Goal: Navigation & Orientation: Find specific page/section

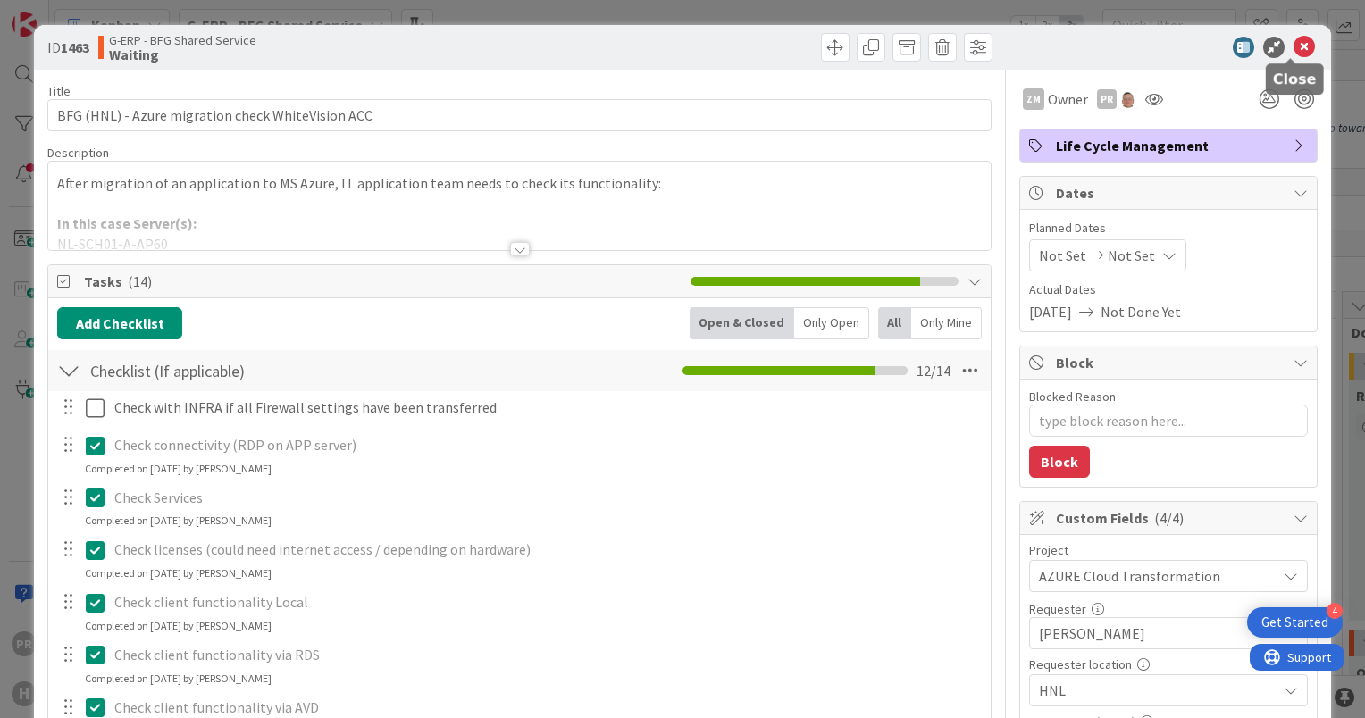
drag, startPoint x: 1294, startPoint y: 46, endPoint x: 592, endPoint y: 357, distance: 767.6
click at [1293, 46] on icon at bounding box center [1303, 47] width 21 height 21
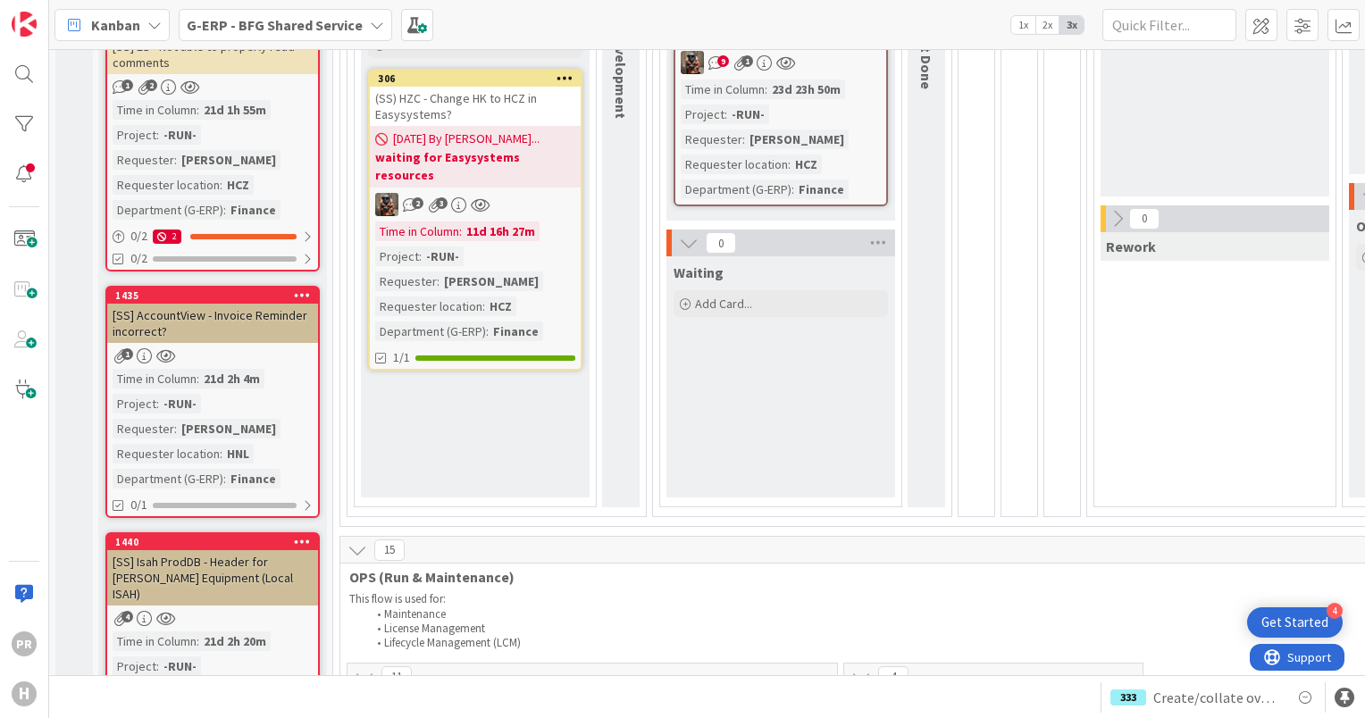
scroll to position [179, 0]
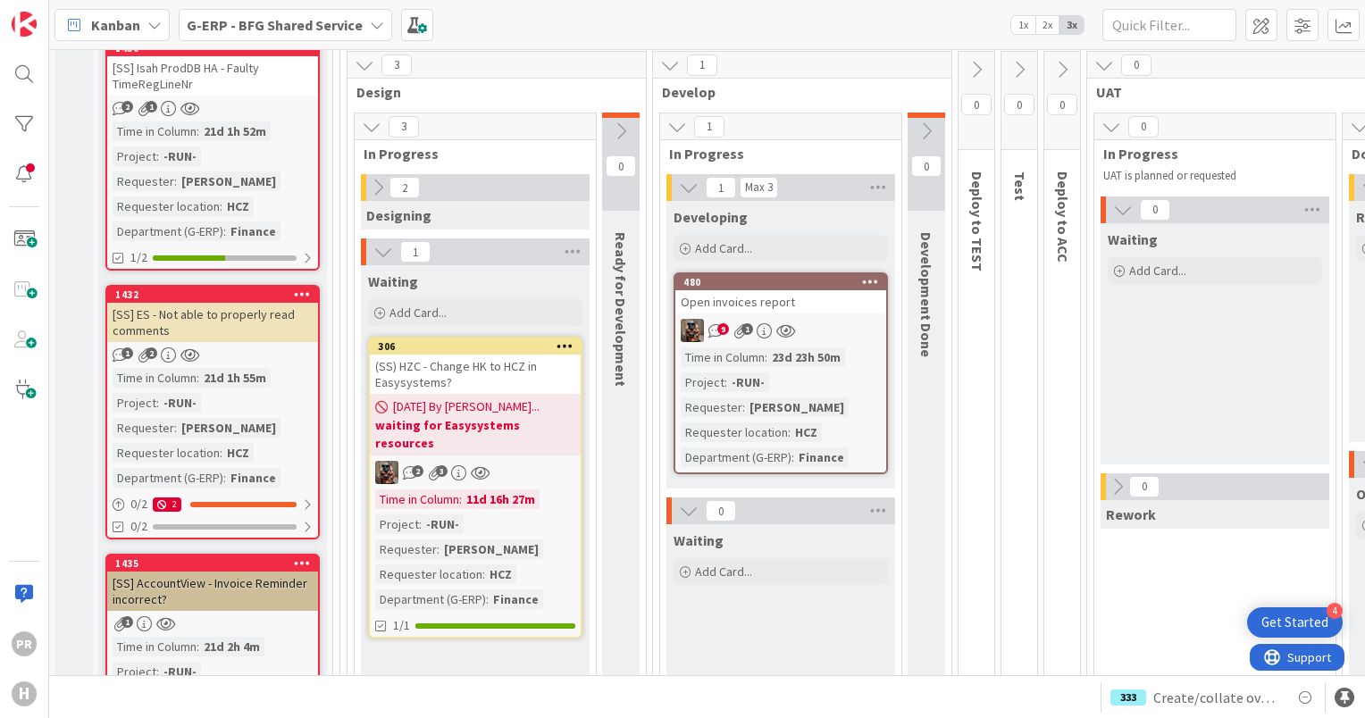
click at [379, 192] on icon at bounding box center [378, 188] width 20 height 20
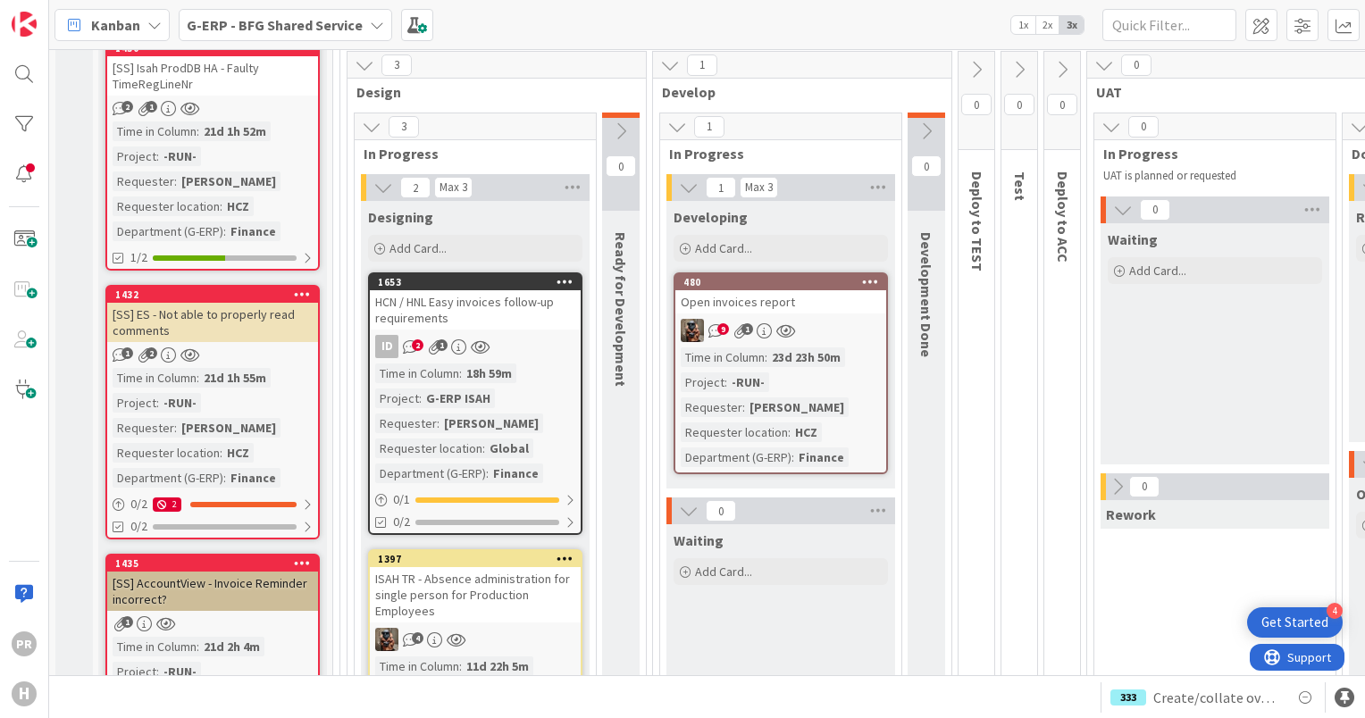
scroll to position [447, 0]
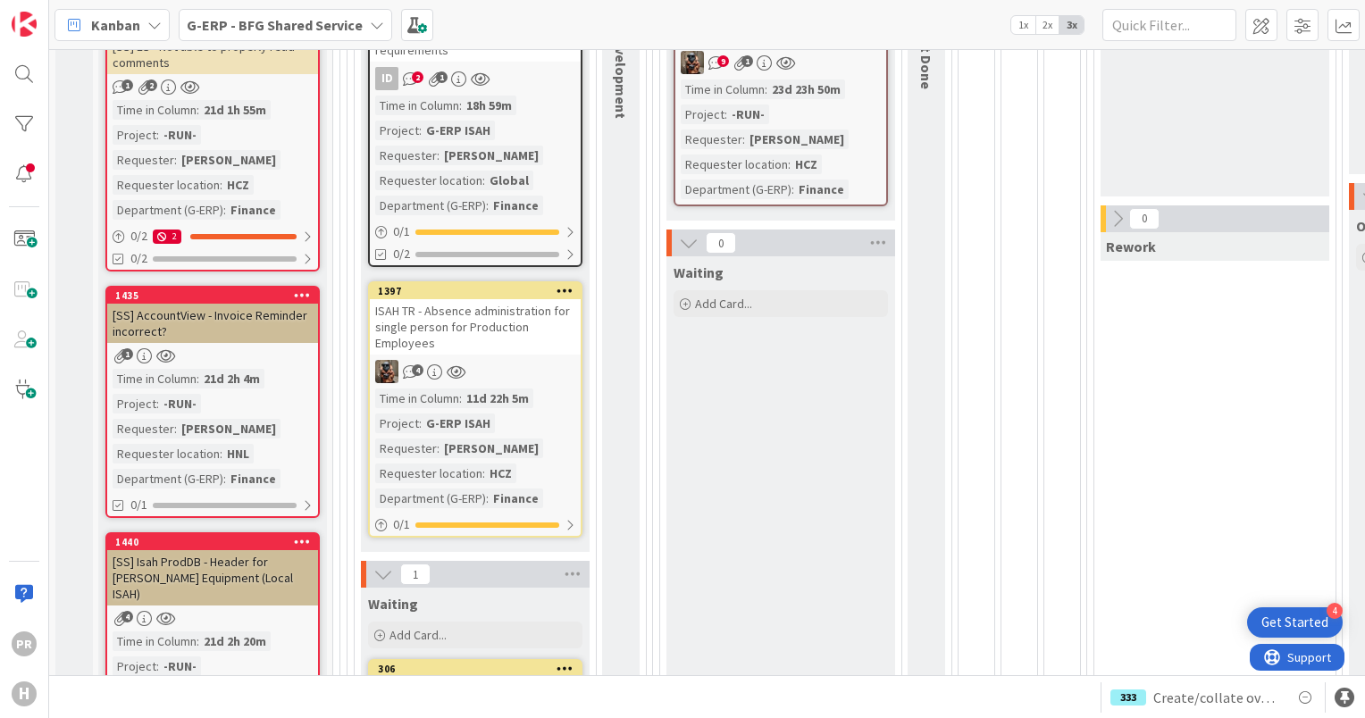
click at [467, 314] on div "ISAH TR - Absence administration for single person for Production Employees" at bounding box center [475, 326] width 211 height 55
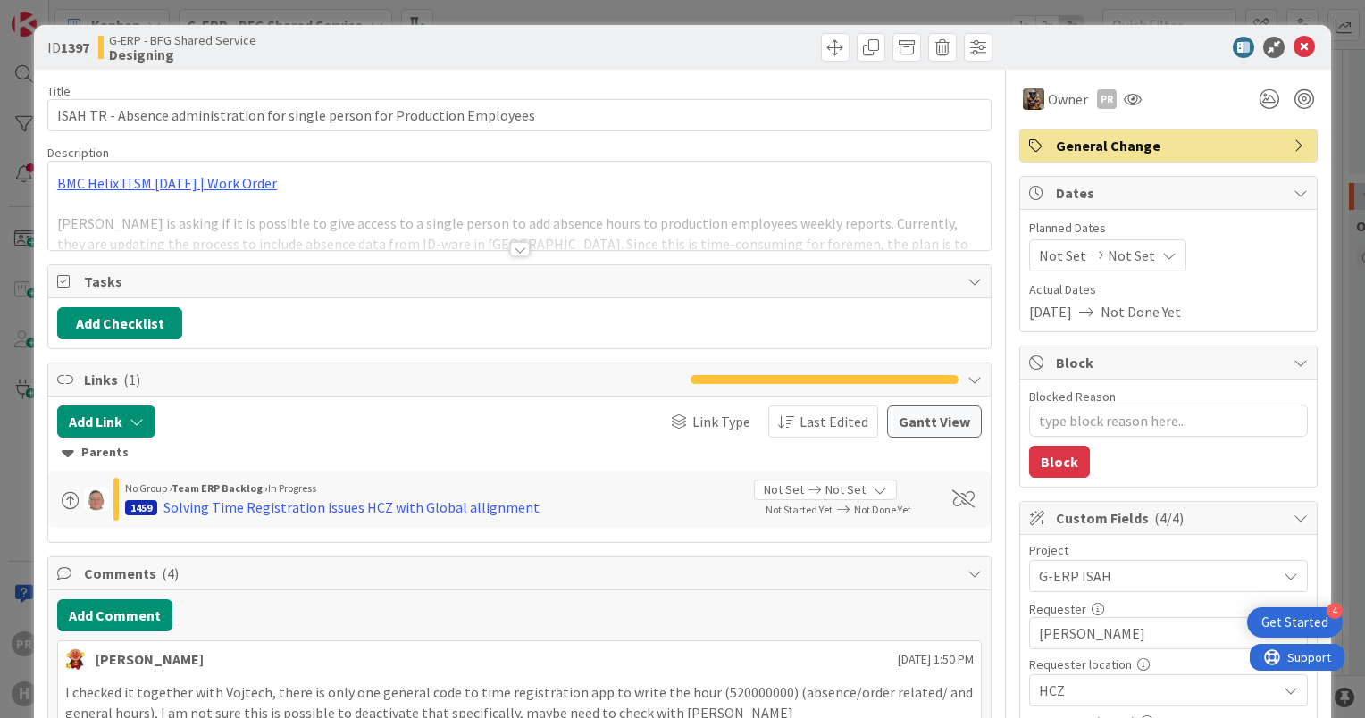
type textarea "x"
click at [518, 246] on div at bounding box center [520, 249] width 20 height 14
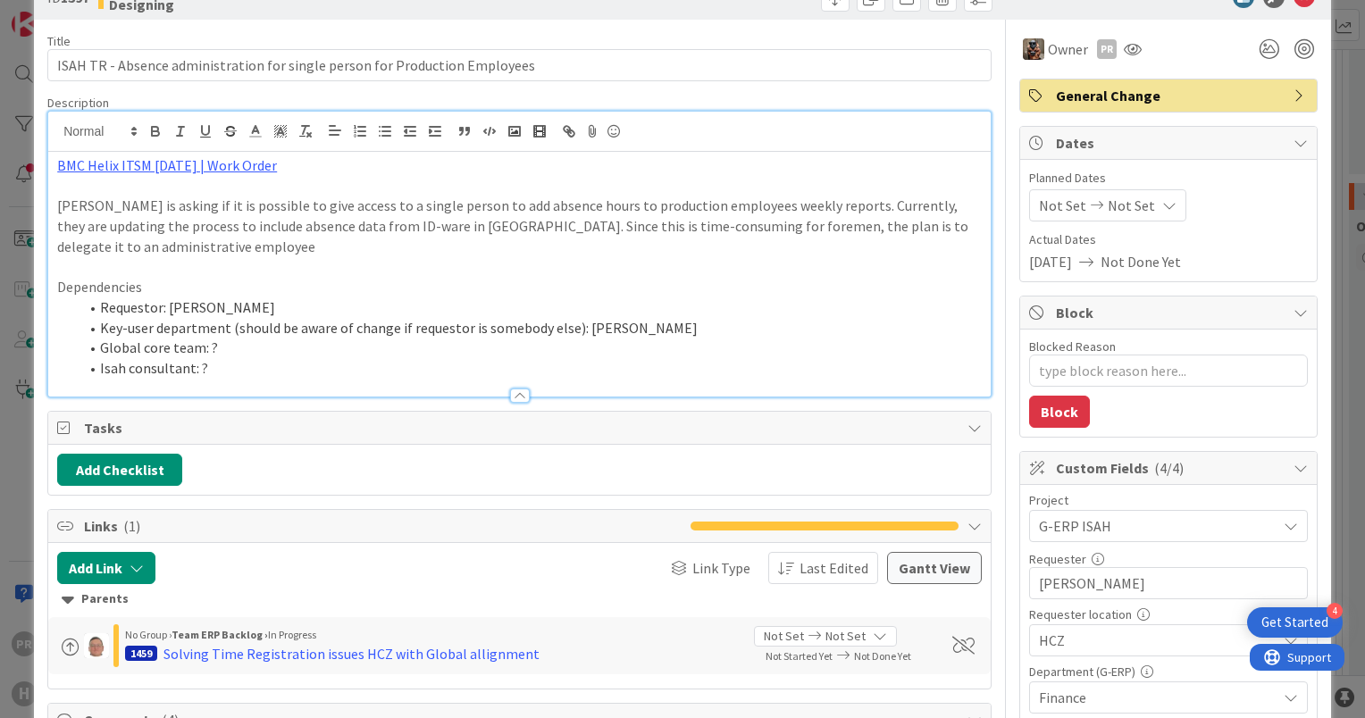
scroll to position [89, 0]
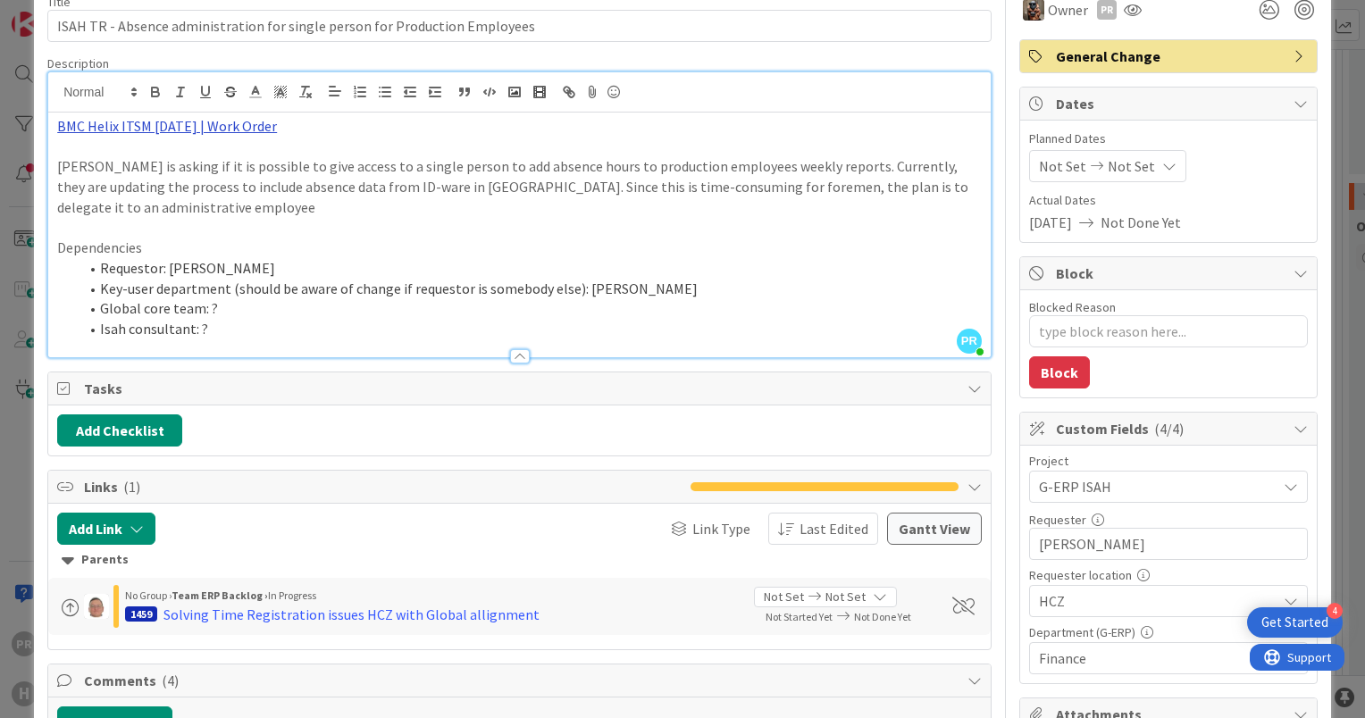
click at [186, 125] on link "BMC Helix ITSM [DATE] | Work Order" at bounding box center [167, 126] width 220 height 18
click at [191, 159] on link "[URL][PERSON_NAME][DOMAIN_NAME]" at bounding box center [160, 160] width 179 height 23
